Goal: Task Accomplishment & Management: Complete application form

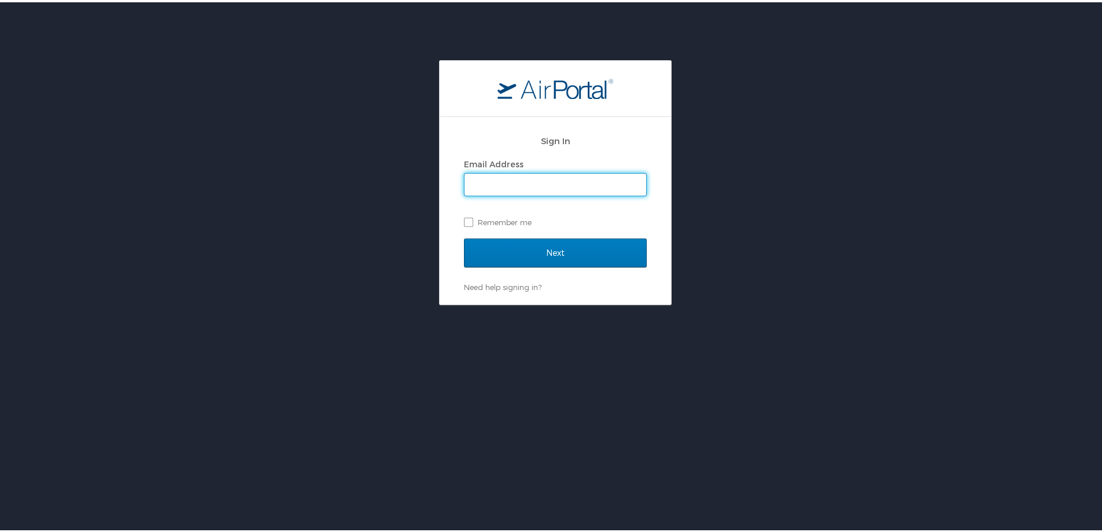
type input "[EMAIL_ADDRESS][DOMAIN_NAME]"
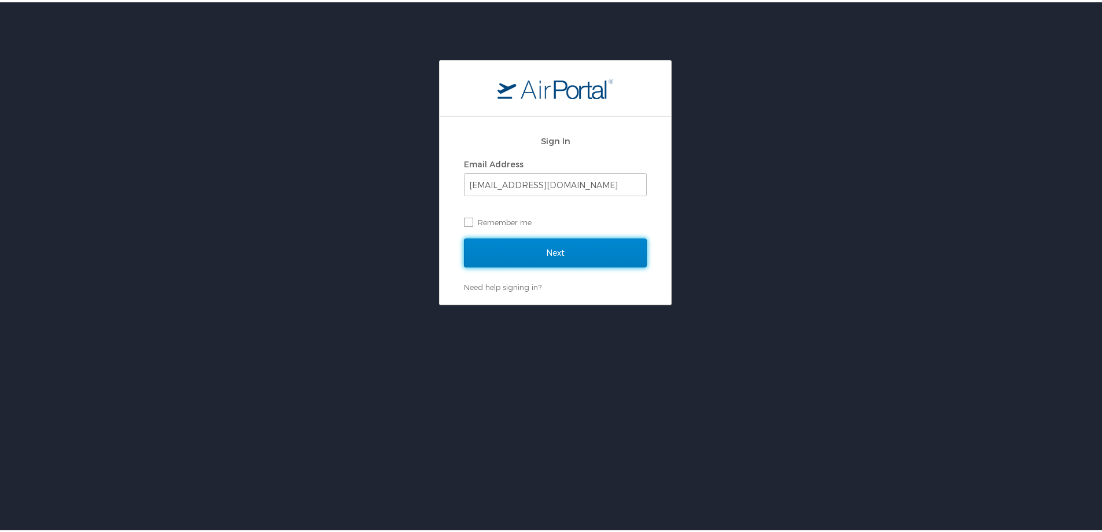
click at [549, 245] on input "Next" at bounding box center [555, 250] width 183 height 29
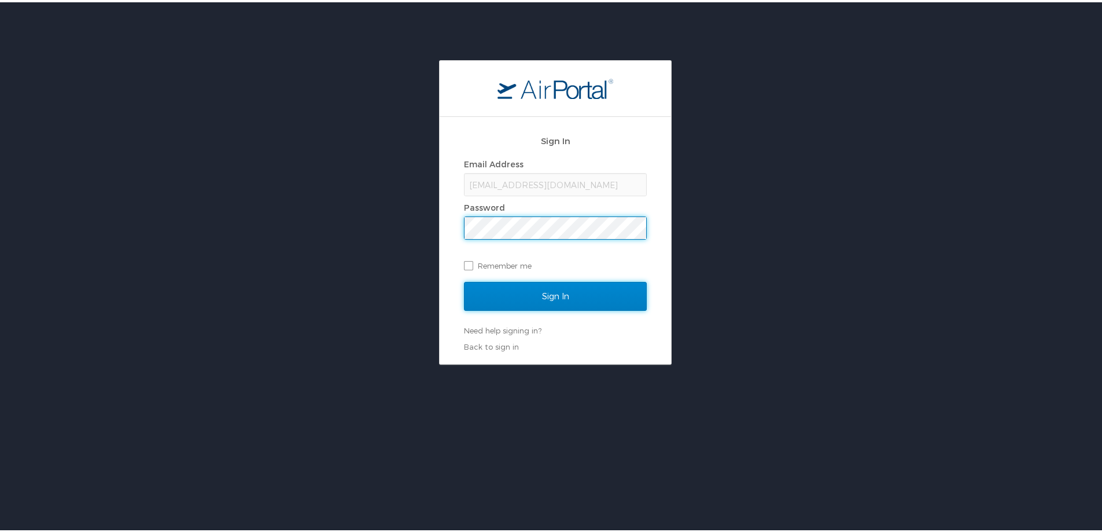
click at [528, 286] on input "Sign In" at bounding box center [555, 293] width 183 height 29
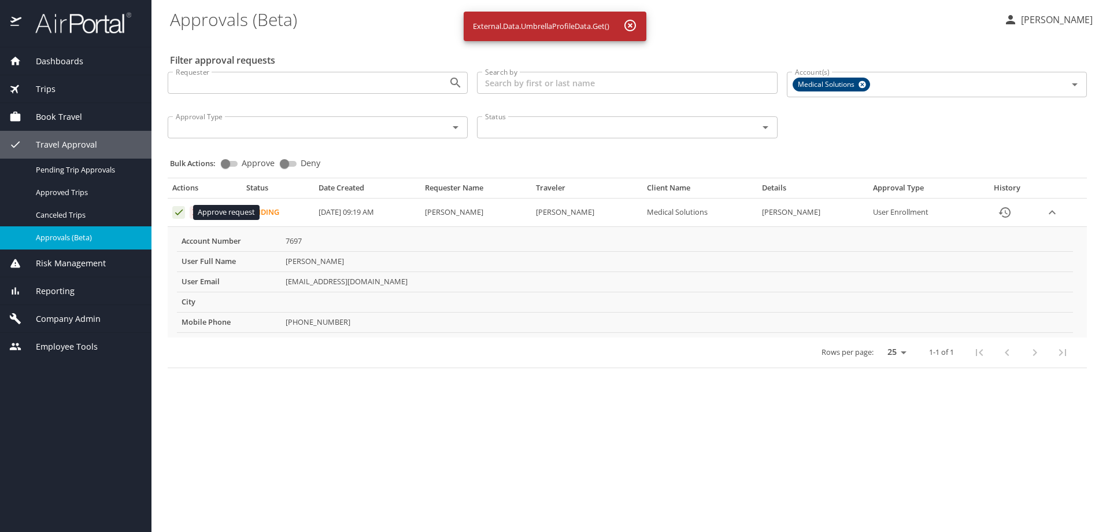
click at [180, 210] on icon "Approval table" at bounding box center [179, 211] width 11 height 11
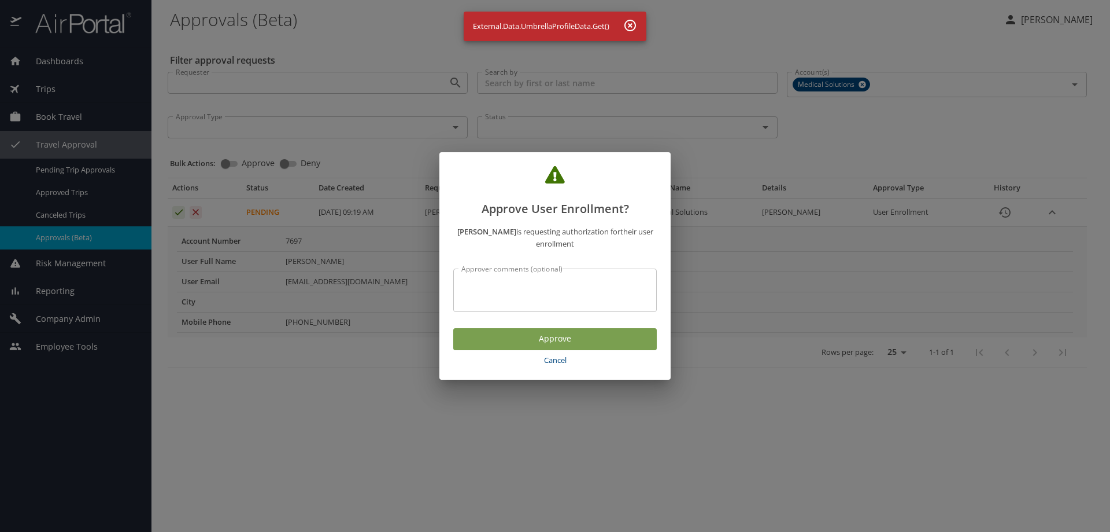
click at [500, 333] on span "Approve" at bounding box center [555, 338] width 185 height 14
